Goal: Find specific page/section: Find specific page/section

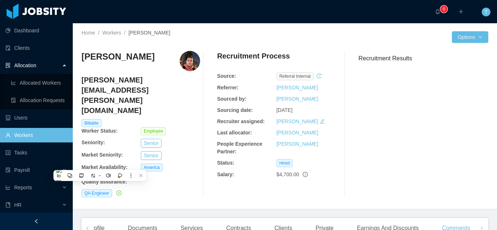
drag, startPoint x: 0, startPoint y: 0, endPoint x: 84, endPoint y: 136, distance: 159.5
click at [28, 134] on link "Workers" at bounding box center [35, 135] width 61 height 15
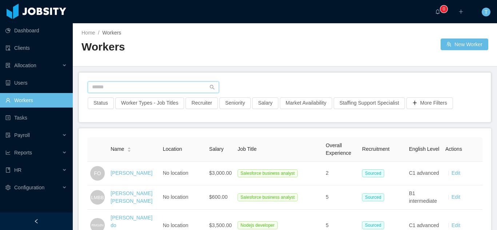
click at [131, 91] on input "text" at bounding box center [153, 87] width 131 height 12
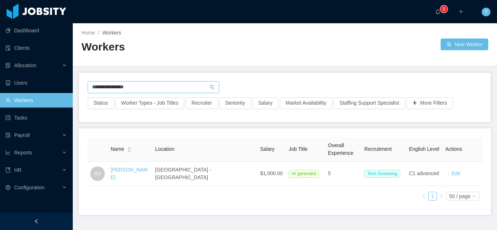
type input "**********"
